Goal: Task Accomplishment & Management: Complete application form

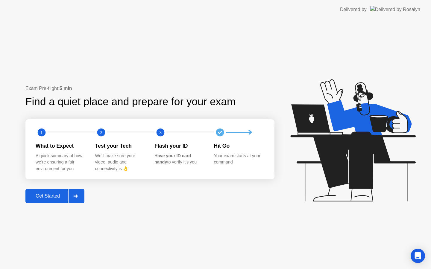
click at [54, 200] on button "Get Started" at bounding box center [54, 196] width 59 height 14
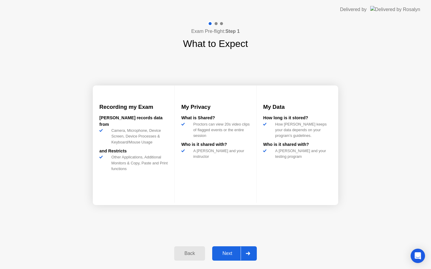
click at [231, 255] on div "Next" at bounding box center [227, 253] width 27 height 5
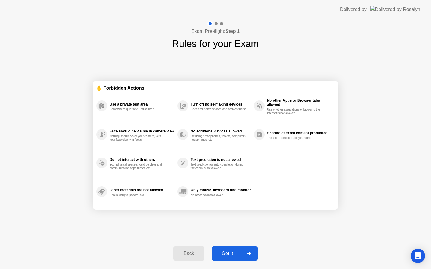
click at [231, 254] on div "Got it" at bounding box center [227, 253] width 28 height 5
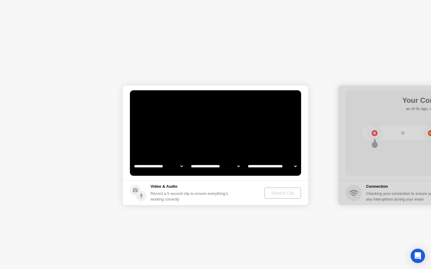
select select "**********"
select select "*******"
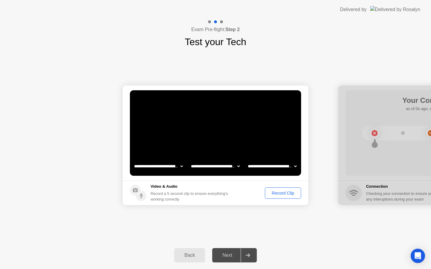
click at [228, 256] on div "Next" at bounding box center [227, 255] width 27 height 5
click at [228, 152] on video at bounding box center [215, 133] width 171 height 86
click at [273, 192] on div "Record Clip" at bounding box center [283, 193] width 32 height 5
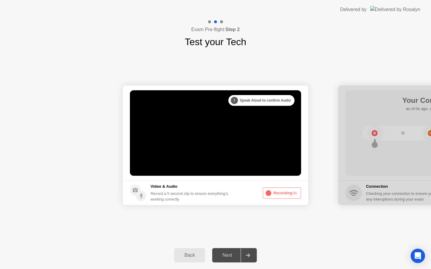
click at [252, 100] on div ". . . Try increasing your lighting" at bounding box center [264, 100] width 62 height 11
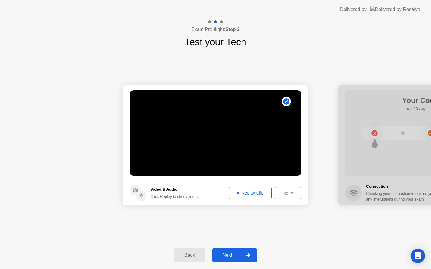
click at [254, 192] on div "Replay Clip" at bounding box center [250, 193] width 39 height 5
click at [240, 192] on div "Replay Clip" at bounding box center [250, 193] width 39 height 5
click at [237, 193] on icon at bounding box center [238, 193] width 2 height 3
click at [292, 192] on div "Retry" at bounding box center [288, 193] width 22 height 5
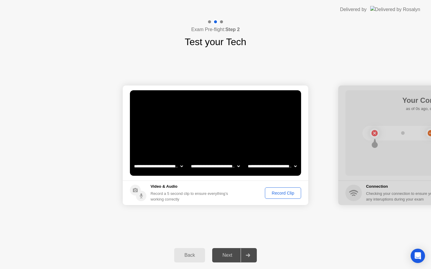
click at [279, 194] on div "Record Clip" at bounding box center [283, 193] width 32 height 5
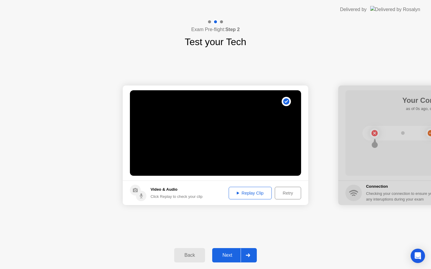
click at [255, 195] on div "Replay Clip" at bounding box center [250, 193] width 39 height 5
click at [237, 192] on icon at bounding box center [238, 193] width 2 height 3
click at [227, 257] on div "Next" at bounding box center [227, 255] width 27 height 5
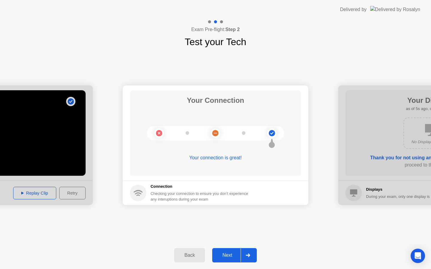
click at [230, 257] on div "Next" at bounding box center [227, 255] width 27 height 5
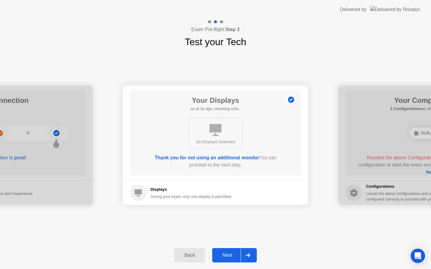
click at [226, 259] on button "Next" at bounding box center [234, 255] width 45 height 14
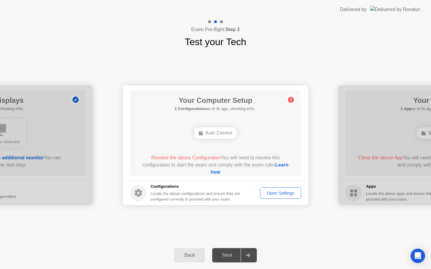
click at [213, 133] on div "Auto Correct" at bounding box center [215, 133] width 43 height 11
click at [220, 134] on div "Auto Correct" at bounding box center [215, 133] width 43 height 11
click at [293, 98] on circle at bounding box center [291, 100] width 6 height 6
click at [274, 193] on div "Open Settings" at bounding box center [280, 193] width 37 height 5
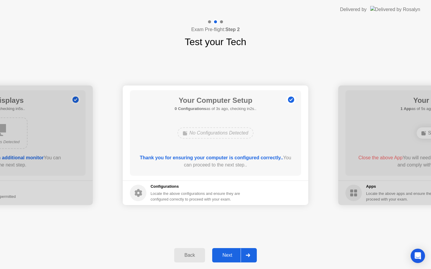
click at [198, 175] on div "Your Computer Setup 0 Configurations as of 3s ago, checking in2s.. No Configura…" at bounding box center [215, 133] width 171 height 86
click at [231, 253] on div "Next" at bounding box center [227, 255] width 27 height 5
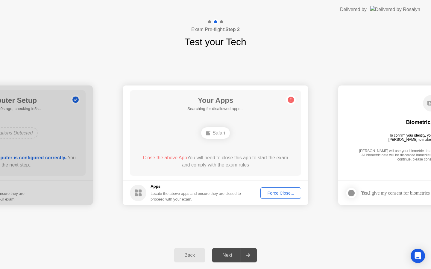
click at [280, 195] on div "Force Close..." at bounding box center [281, 193] width 37 height 5
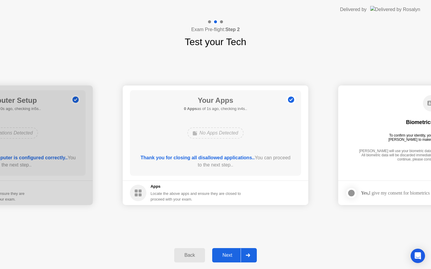
click at [236, 258] on div "Next" at bounding box center [227, 255] width 27 height 5
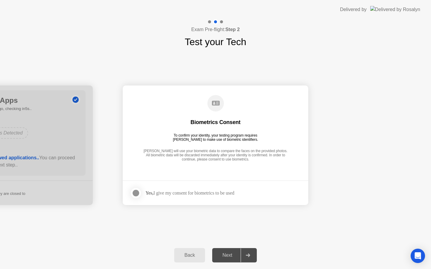
click at [136, 195] on div at bounding box center [135, 193] width 7 height 7
click at [228, 252] on button "Next" at bounding box center [234, 255] width 45 height 14
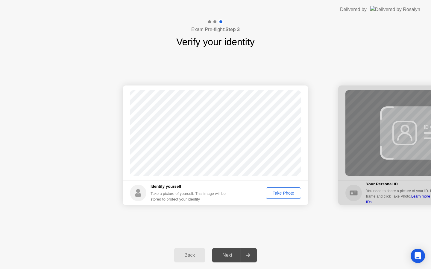
click at [285, 193] on div "Take Photo" at bounding box center [283, 193] width 31 height 5
click at [228, 257] on div "Next" at bounding box center [227, 255] width 27 height 5
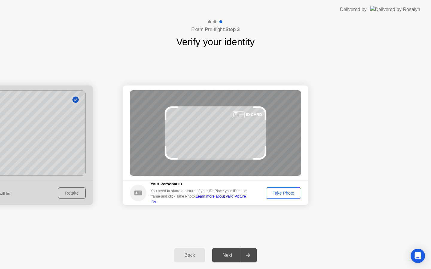
click at [284, 189] on button "Take Photo" at bounding box center [283, 193] width 35 height 11
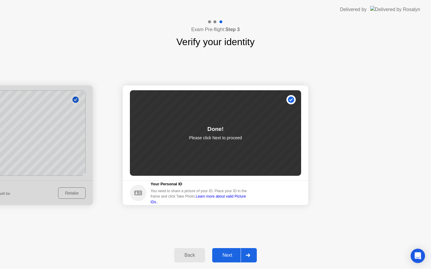
click at [230, 257] on div "Next" at bounding box center [227, 255] width 27 height 5
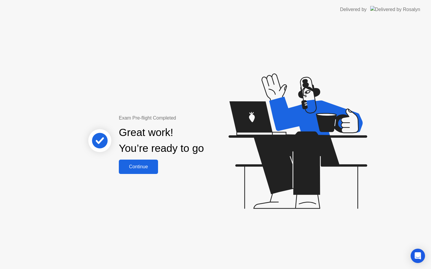
click at [147, 160] on button "Continue" at bounding box center [138, 167] width 39 height 14
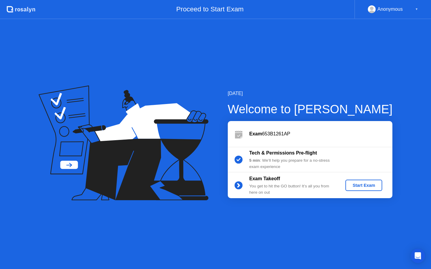
click at [371, 186] on div "Start Exam" at bounding box center [364, 185] width 32 height 5
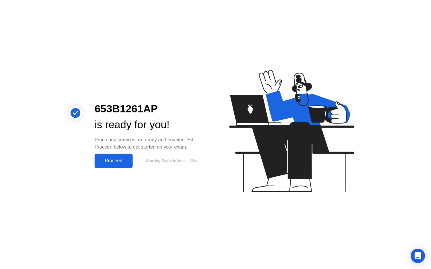
click at [114, 159] on div "Proceed" at bounding box center [113, 160] width 34 height 5
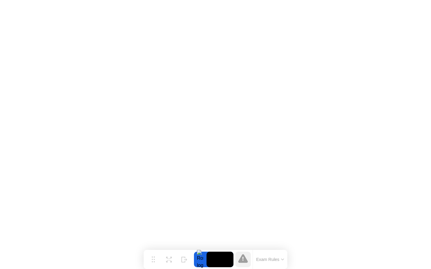
click at [273, 257] on button "Exam Rules" at bounding box center [270, 259] width 32 height 5
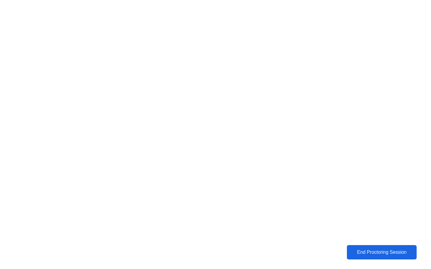
click at [392, 252] on div "End Proctoring Session" at bounding box center [382, 252] width 66 height 5
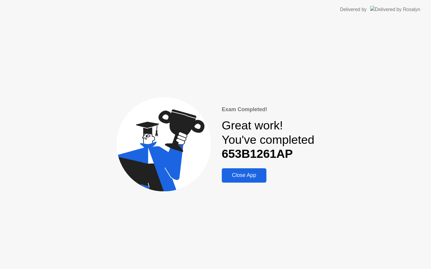
click at [242, 177] on div "Close App" at bounding box center [244, 175] width 41 height 6
